Goal: Navigation & Orientation: Find specific page/section

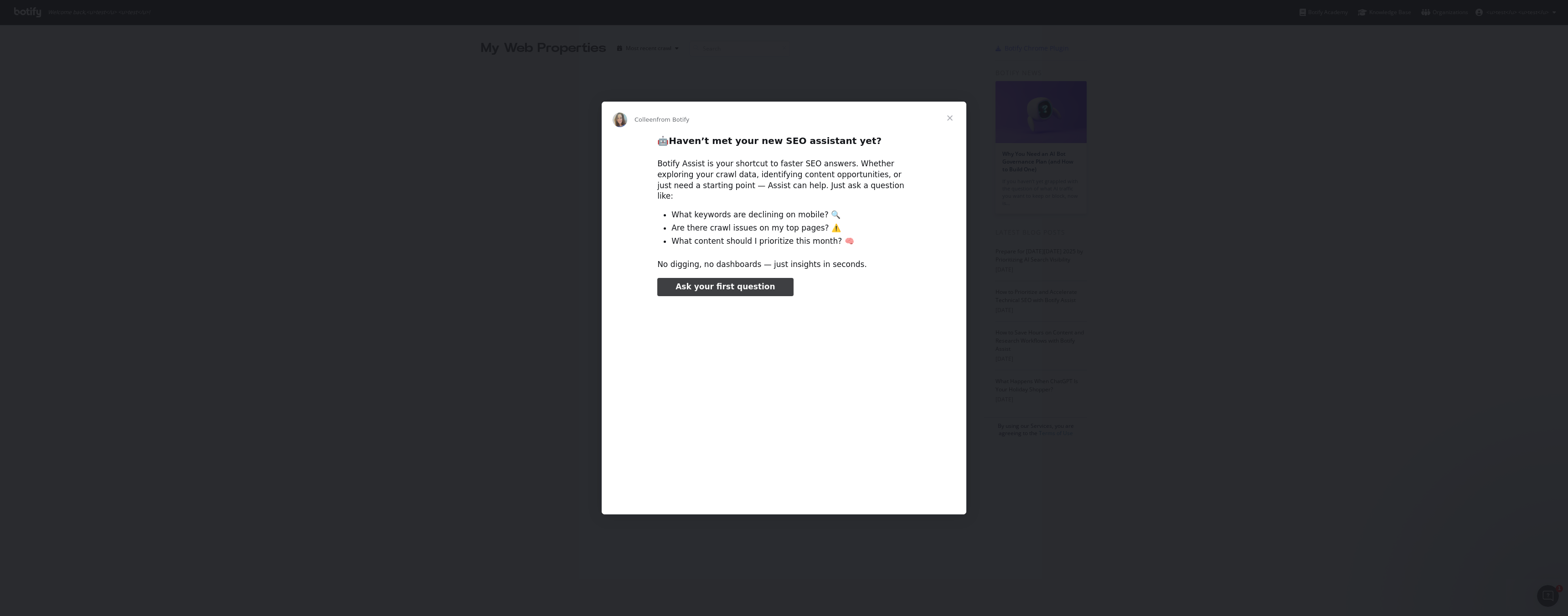
click at [946, 121] on span "Close" at bounding box center [950, 118] width 33 height 33
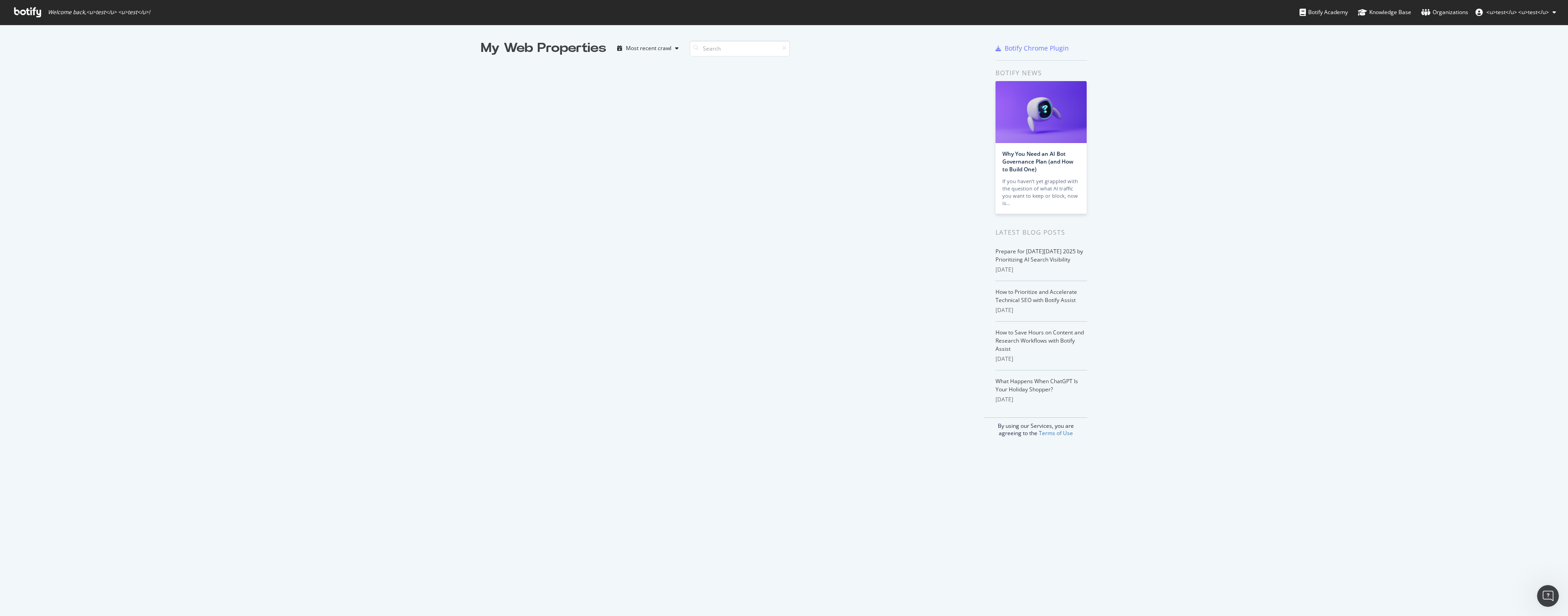
click at [1542, 17] on button "<u>test</u> <u>test</u>" at bounding box center [1516, 12] width 96 height 15
